Goal: Check status: Check status

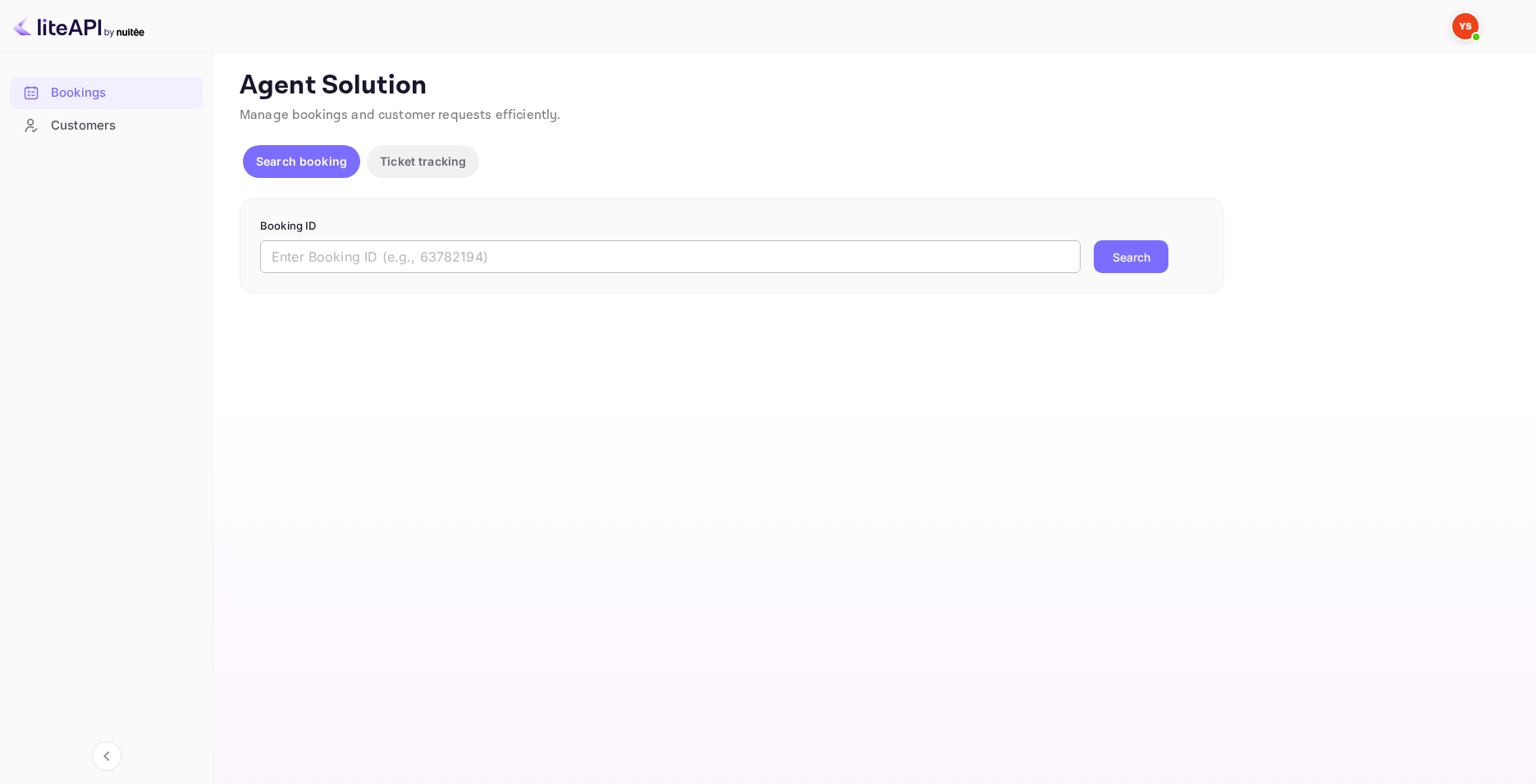
click at [592, 252] on input "text" at bounding box center [670, 257] width 820 height 33
paste input "9957412"
type input "9957412"
click at [1131, 260] on button "Search" at bounding box center [1130, 257] width 75 height 33
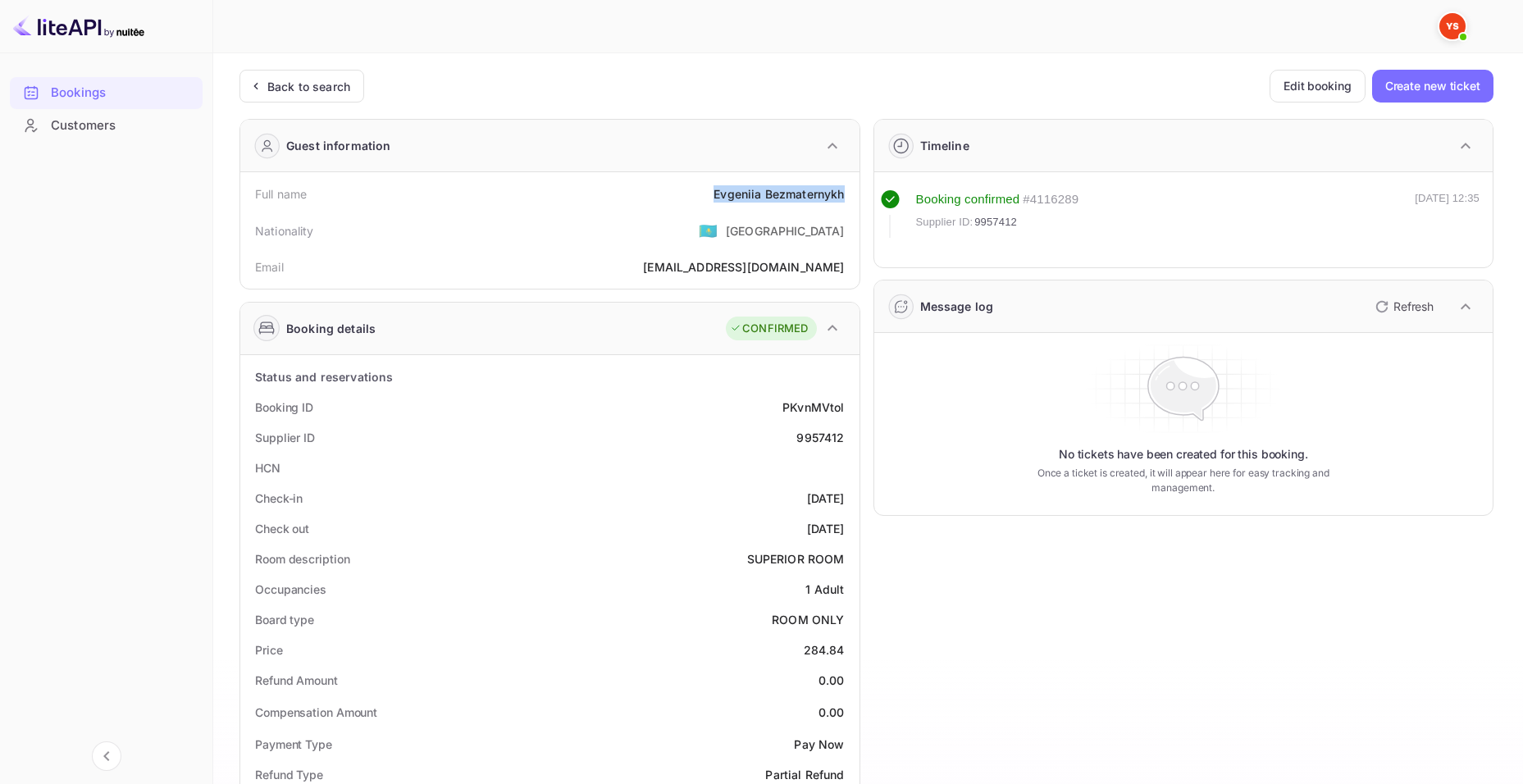
drag, startPoint x: 705, startPoint y: 189, endPoint x: 845, endPoint y: 185, distance: 140.1
click at [845, 185] on div "Full name [PERSON_NAME]" at bounding box center [549, 193] width 606 height 30
copy div "[PERSON_NAME]"
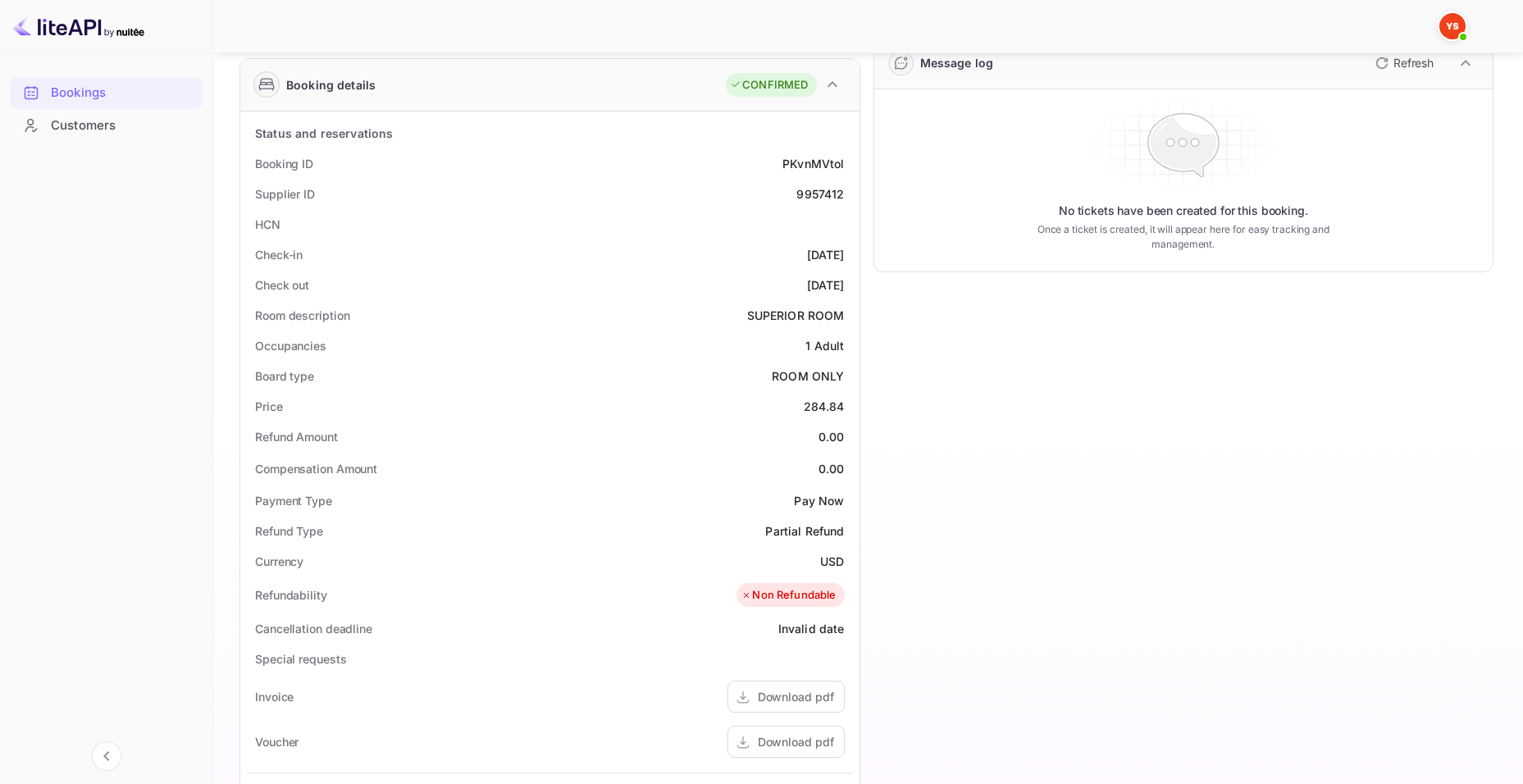
scroll to position [246, 0]
drag, startPoint x: 790, startPoint y: 398, endPoint x: 849, endPoint y: 402, distance: 59.1
click at [848, 402] on div "Price 284.84" at bounding box center [549, 404] width 606 height 30
copy div "284.84"
drag, startPoint x: 817, startPoint y: 559, endPoint x: 847, endPoint y: 559, distance: 30.0
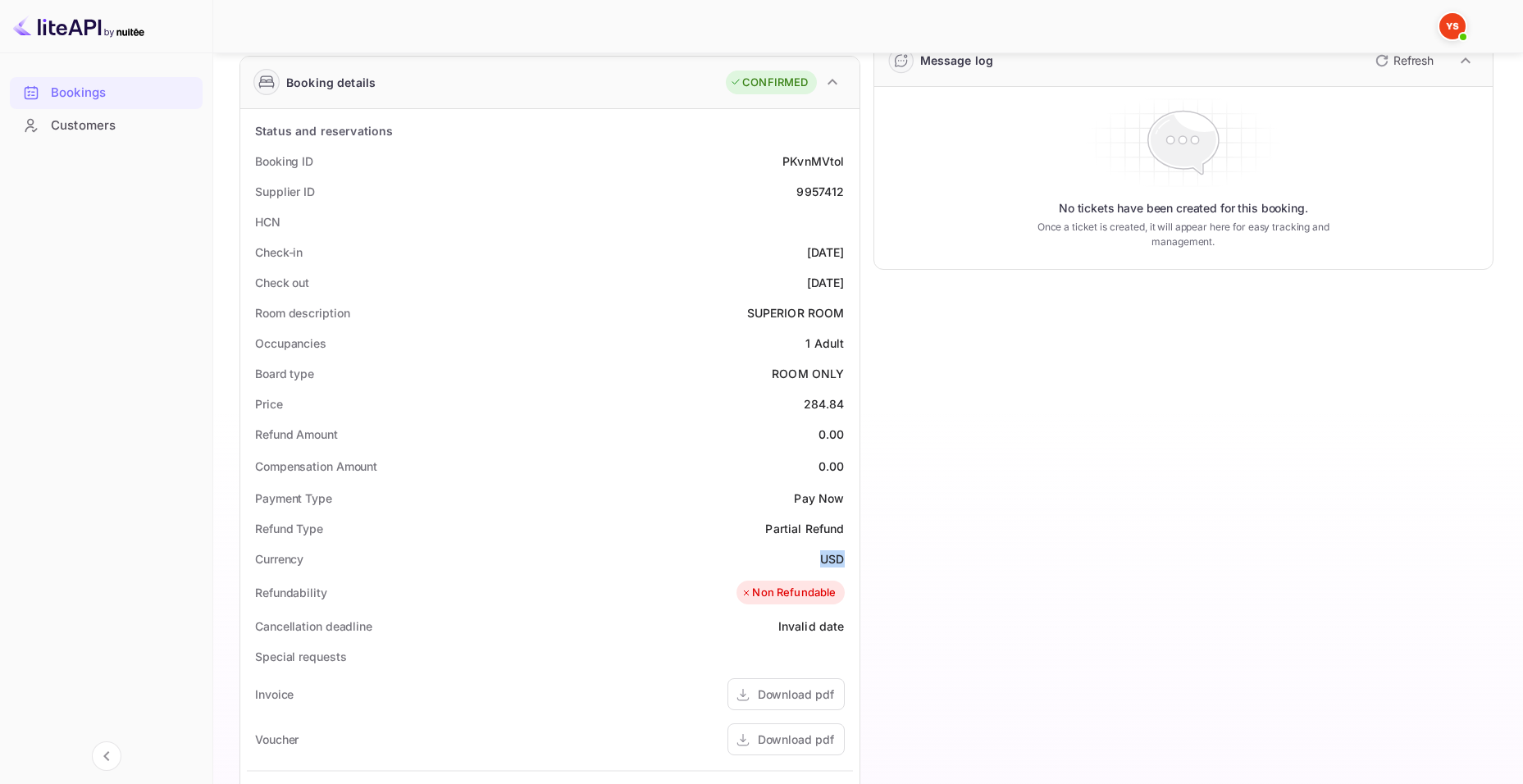
click at [847, 559] on div "Currency USD" at bounding box center [549, 559] width 606 height 30
copy div "USD"
